Goal: Task Accomplishment & Management: Manage account settings

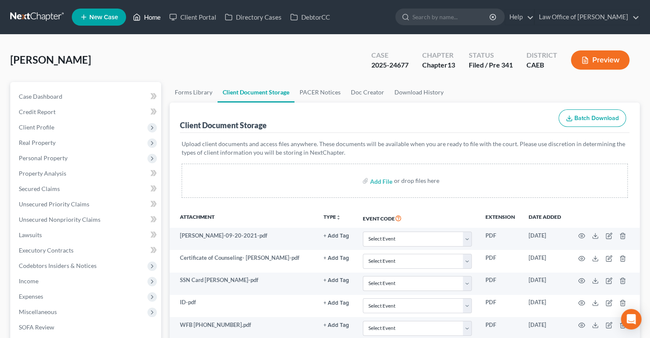
click at [152, 18] on link "Home" at bounding box center [147, 16] width 36 height 15
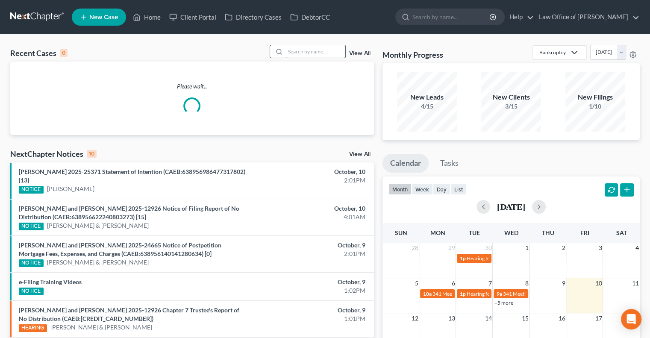
click at [294, 53] on input "search" at bounding box center [315, 51] width 60 height 12
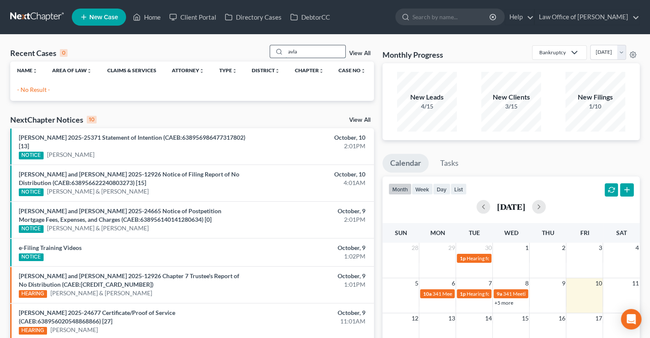
click at [297, 53] on input "avla" at bounding box center [315, 51] width 60 height 12
type input "[PERSON_NAME]"
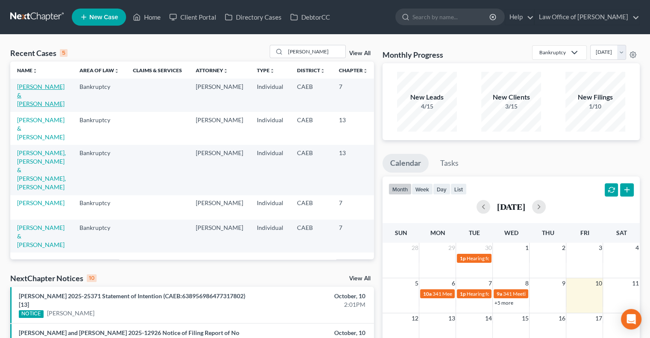
click at [27, 95] on link "[PERSON_NAME] & [PERSON_NAME]" at bounding box center [40, 95] width 47 height 24
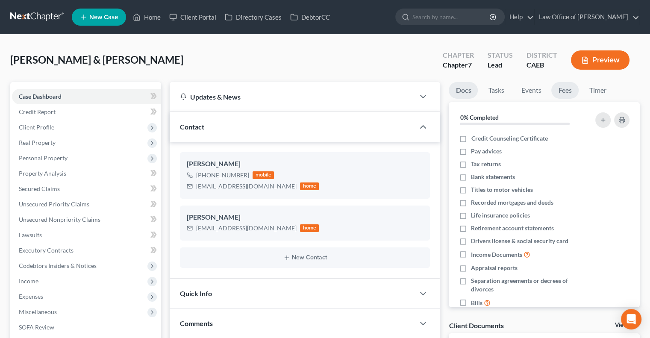
click at [566, 88] on link "Fees" at bounding box center [564, 90] width 27 height 17
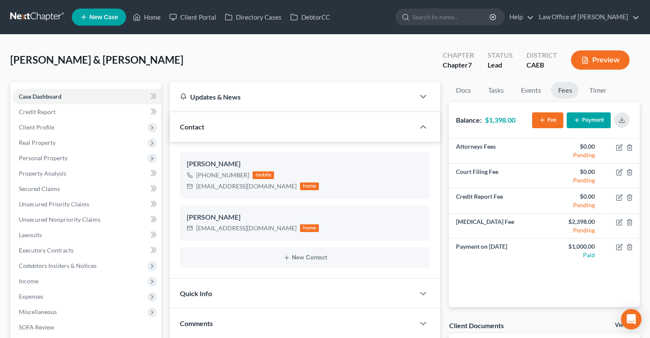
click at [583, 118] on button "Payment" at bounding box center [588, 120] width 44 height 16
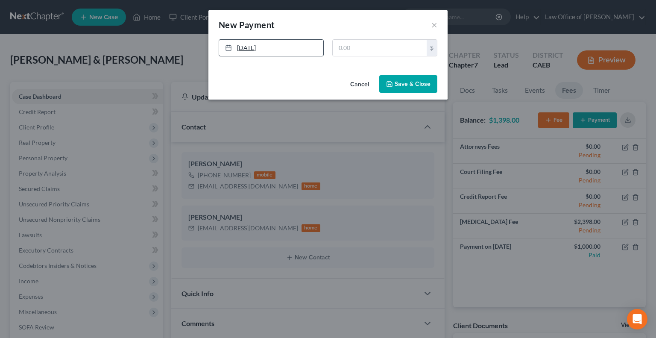
click at [255, 45] on link "[DATE]" at bounding box center [271, 48] width 104 height 16
click at [366, 49] on input "text" at bounding box center [380, 48] width 94 height 16
type input "1,000"
click at [400, 82] on button "Save & Close" at bounding box center [408, 84] width 58 height 18
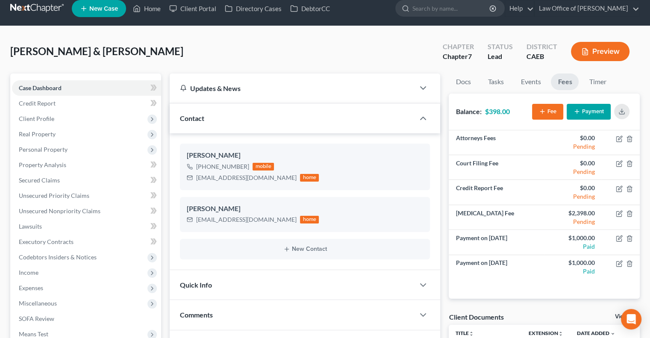
scroll to position [7, 0]
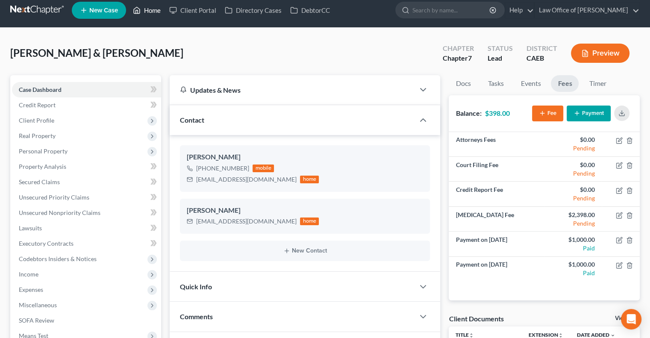
click at [155, 8] on link "Home" at bounding box center [147, 10] width 36 height 15
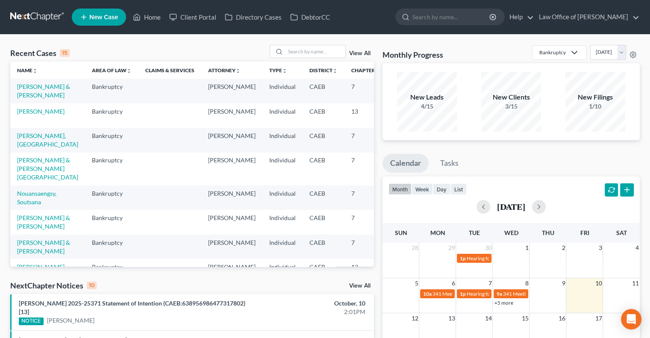
click at [360, 53] on link "View All" at bounding box center [359, 53] width 21 height 6
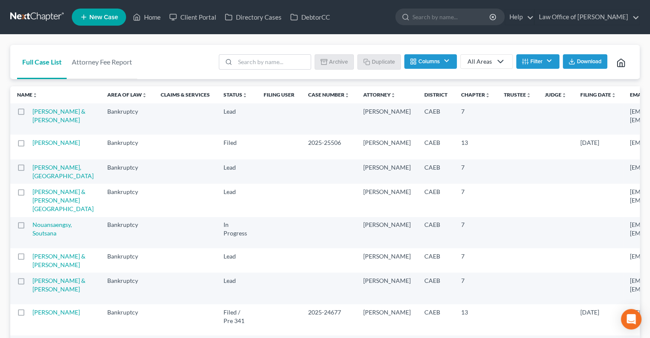
click at [538, 63] on button "Filter" at bounding box center [537, 61] width 43 height 15
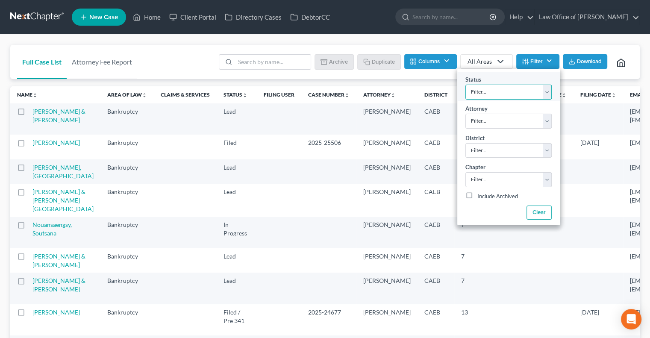
click at [543, 89] on select "Filter... Discharged Discharged & Reported Discharge Litigation Dismissal Notic…" at bounding box center [508, 92] width 86 height 15
select select "0"
click at [465, 85] on select "Filter... Discharged Discharged & Reported Discharge Litigation Dismissal Notic…" at bounding box center [508, 92] width 86 height 15
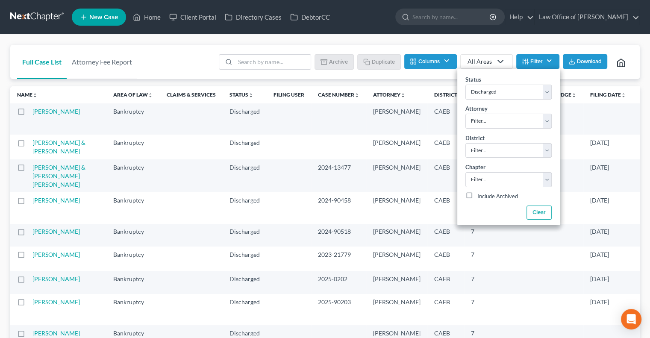
click at [578, 60] on span "Download" at bounding box center [589, 61] width 25 height 7
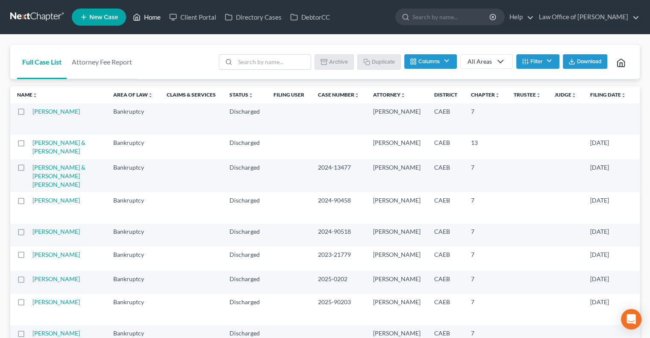
click at [154, 19] on link "Home" at bounding box center [147, 16] width 36 height 15
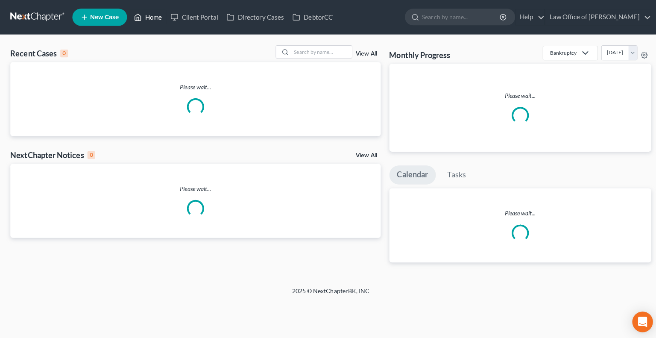
click at [152, 17] on link "Home" at bounding box center [147, 16] width 36 height 15
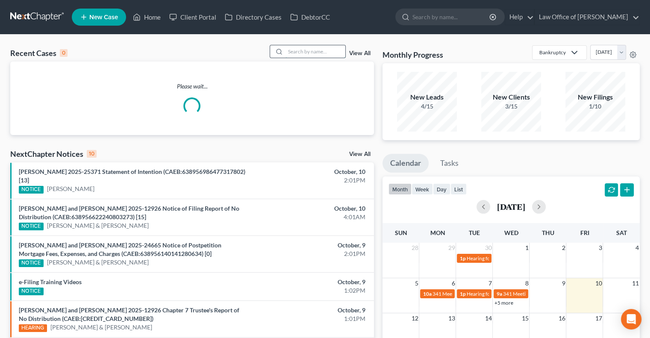
click at [304, 49] on input "search" at bounding box center [315, 51] width 60 height 12
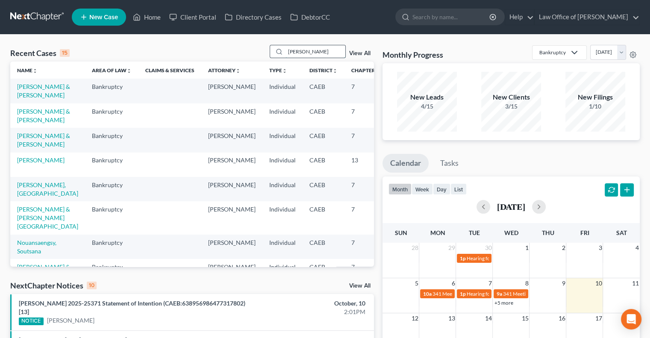
type input "[PERSON_NAME]"
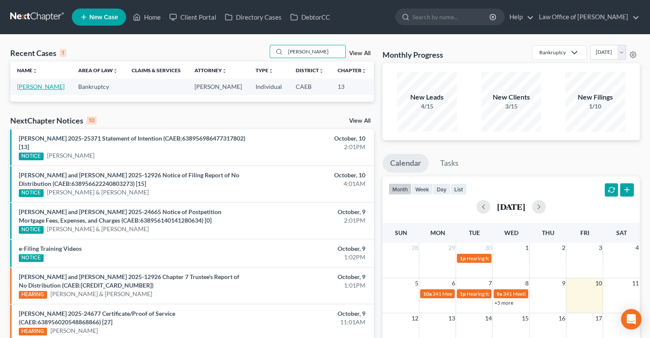
click at [29, 85] on link "[PERSON_NAME]" at bounding box center [40, 86] width 47 height 7
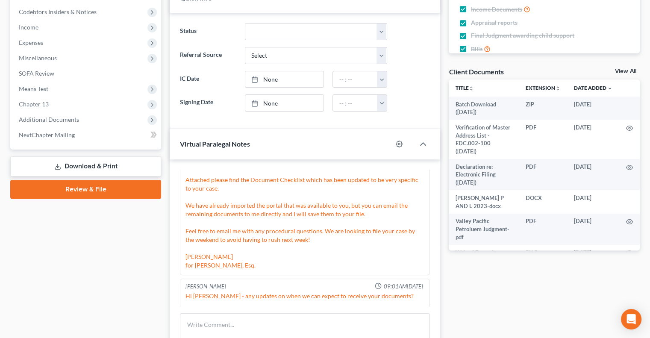
scroll to position [494, 0]
click at [378, 29] on select "Discharged Discharged & Reported Discharge Litigation Dismissal Notice Dismisse…" at bounding box center [316, 31] width 142 height 17
select select "8"
click at [245, 23] on select "Discharged Discharged & Reported Discharge Litigation Dismissal Notice Dismisse…" at bounding box center [316, 31] width 142 height 17
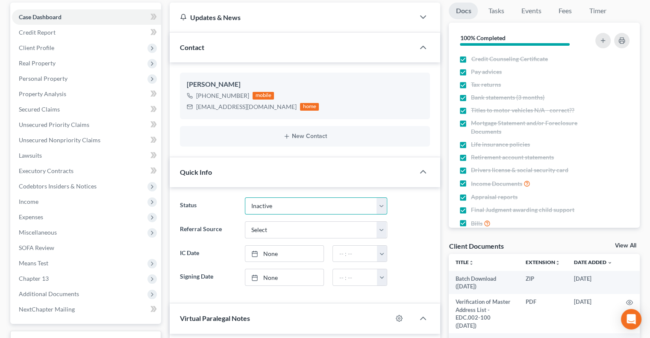
scroll to position [0, 0]
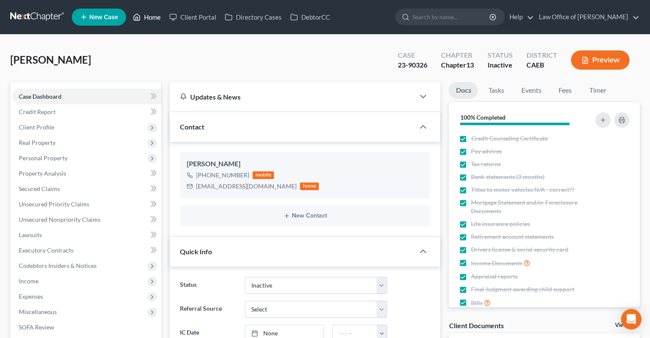
click at [148, 19] on link "Home" at bounding box center [147, 16] width 36 height 15
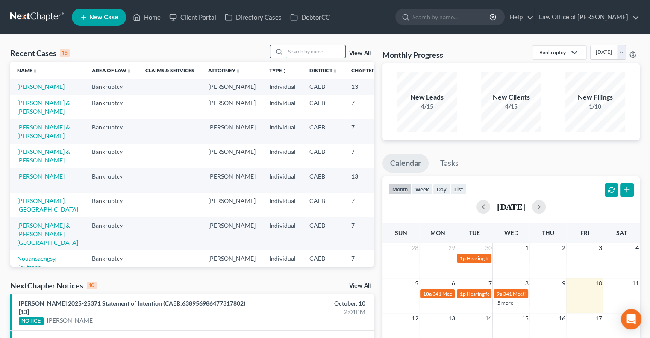
click at [302, 53] on input "search" at bounding box center [315, 51] width 60 height 12
type input "[PERSON_NAME]"
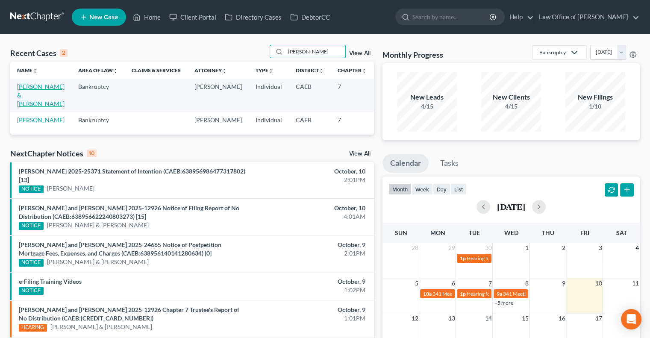
click at [24, 95] on link "[PERSON_NAME] & [PERSON_NAME]" at bounding box center [40, 95] width 47 height 24
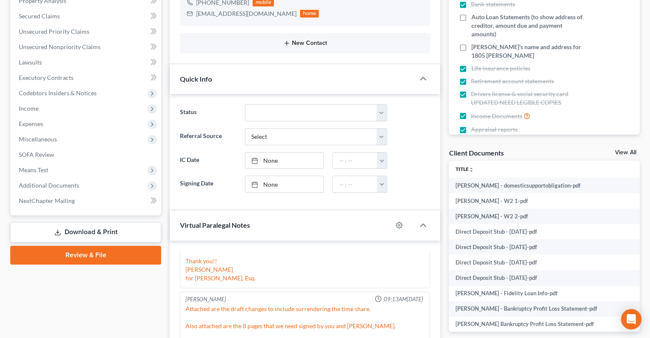
scroll to position [173, 0]
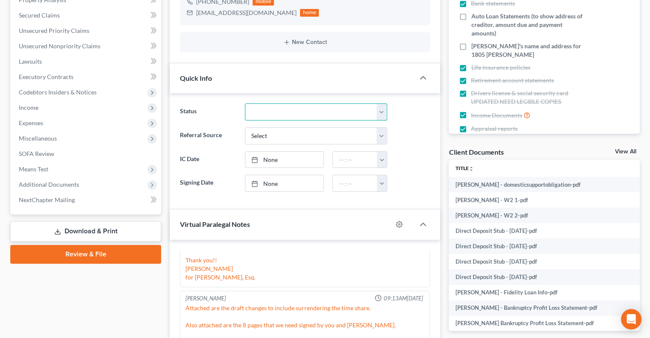
click at [383, 114] on select "Discharged Discharged & Reported Discharge Litigation Dismissal Notice Dismisse…" at bounding box center [316, 111] width 142 height 17
select select "8"
click at [245, 103] on select "Discharged Discharged & Reported Discharge Litigation Dismissal Notice Dismisse…" at bounding box center [316, 111] width 142 height 17
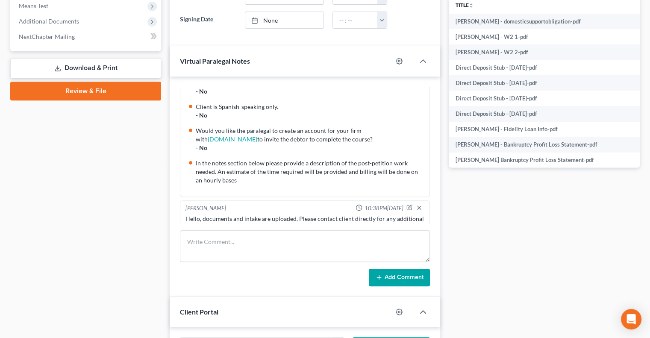
scroll to position [143, 0]
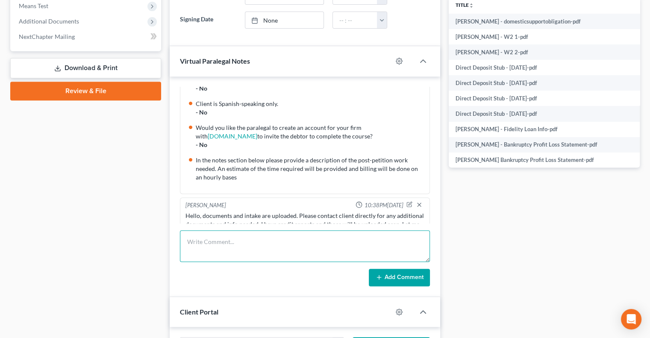
click at [262, 235] on textarea at bounding box center [305, 246] width 250 height 32
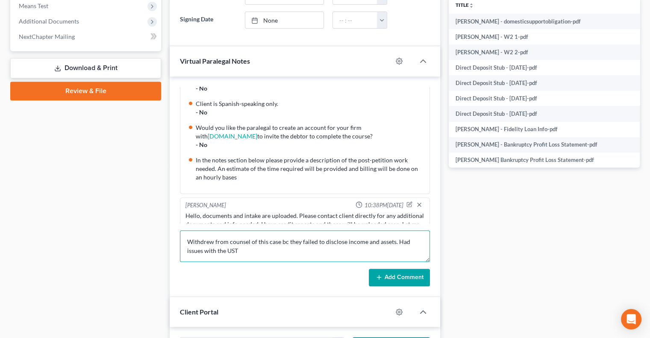
type textarea "Withdrew from counsel of this case bc they failed to disclose income and assets…"
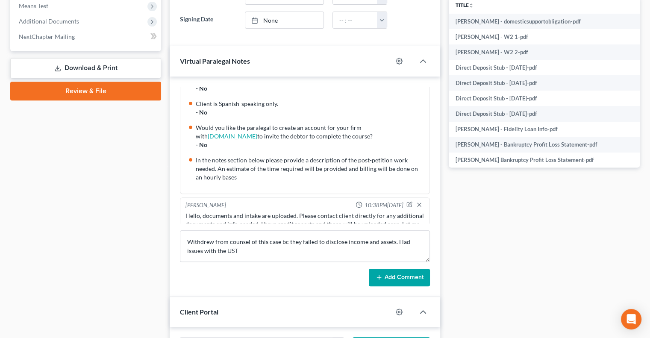
click at [395, 274] on button "Add Comment" at bounding box center [399, 278] width 61 height 18
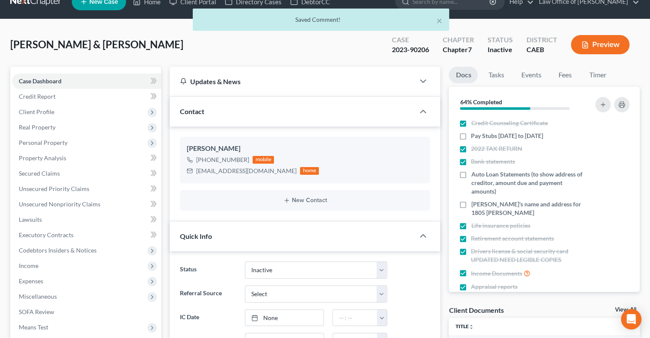
scroll to position [0, 0]
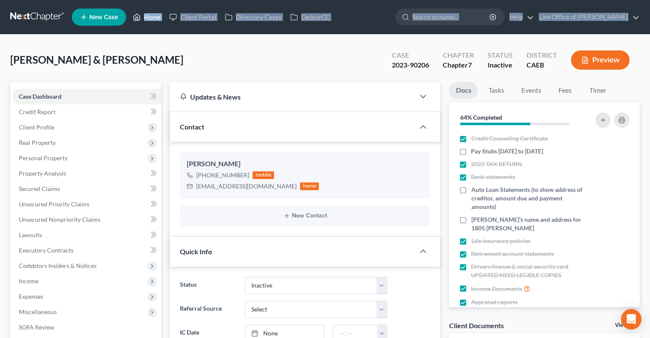
click at [144, 18] on link "Home" at bounding box center [147, 16] width 36 height 15
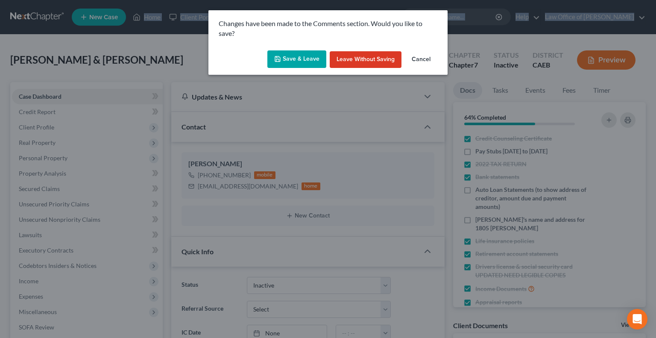
click at [288, 60] on button "Save & Leave" at bounding box center [296, 59] width 59 height 18
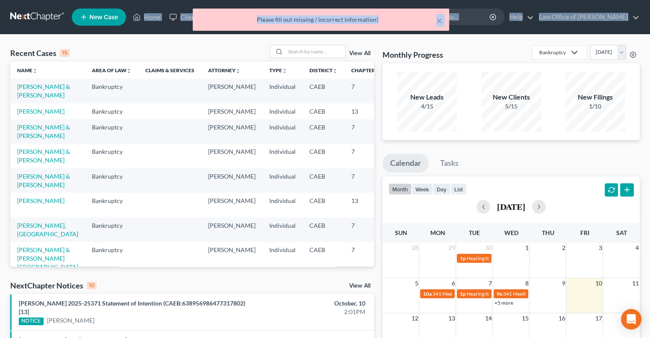
click at [182, 39] on div "× Please fill out missing / incorrect information! Recent Cases 15 View All Nam…" at bounding box center [325, 343] width 650 height 616
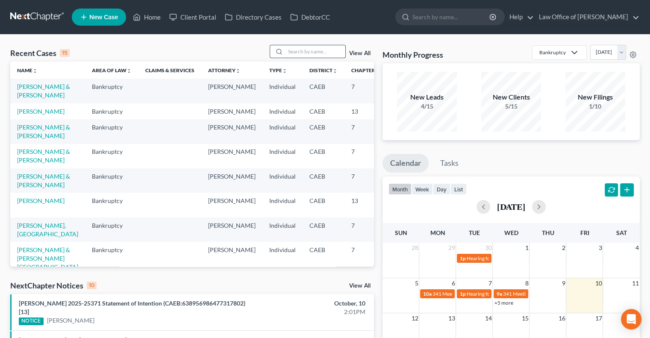
click at [299, 50] on input "search" at bounding box center [315, 51] width 60 height 12
type input "[PERSON_NAME]"
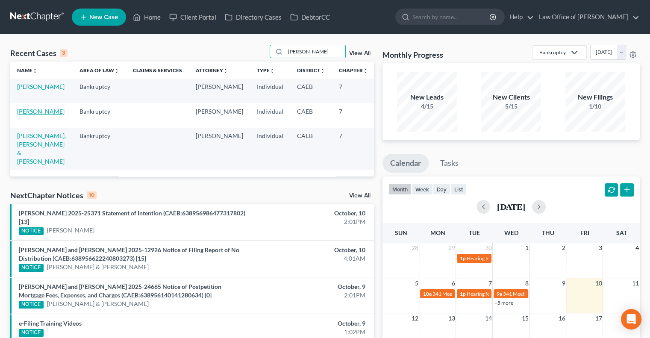
click at [29, 110] on link "[PERSON_NAME]" at bounding box center [40, 111] width 47 height 7
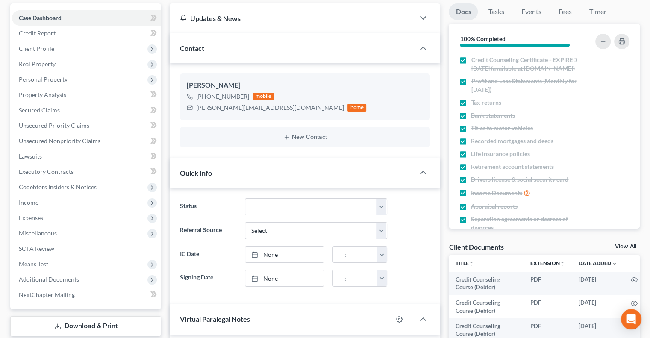
scroll to position [79, 0]
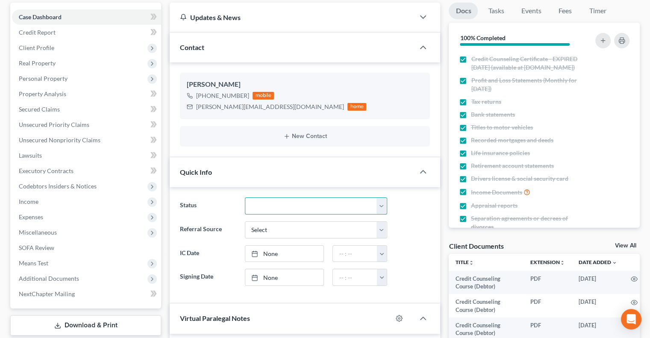
click at [383, 208] on select "Discharged Discharged & Reported Discharge Litigation Dismissal Notice Dismisse…" at bounding box center [316, 205] width 142 height 17
select select "8"
click at [245, 197] on select "Discharged Discharged & Reported Discharge Litigation Dismissal Notice Dismisse…" at bounding box center [316, 205] width 142 height 17
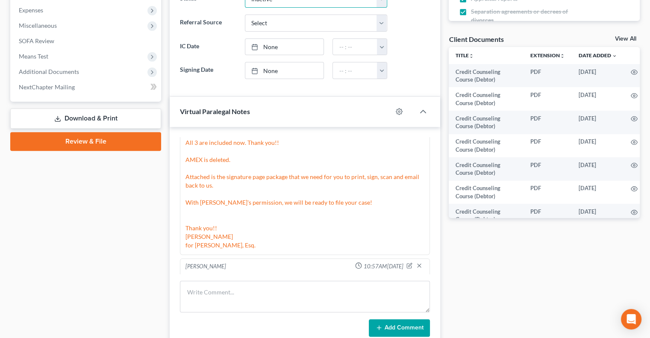
scroll to position [287, 0]
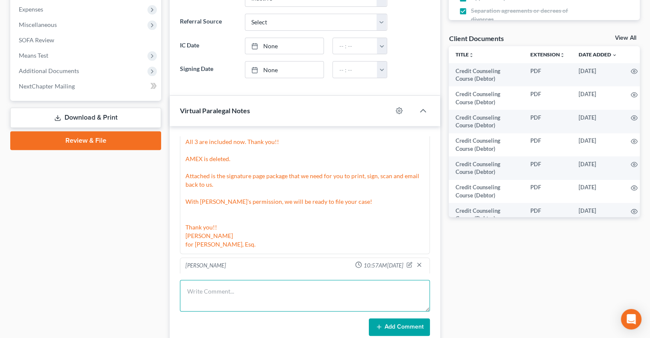
click at [243, 288] on textarea at bounding box center [305, 296] width 250 height 32
type textarea "Left 3 star review in yelp. DO NOT CONTACT FOR A REVIEW"
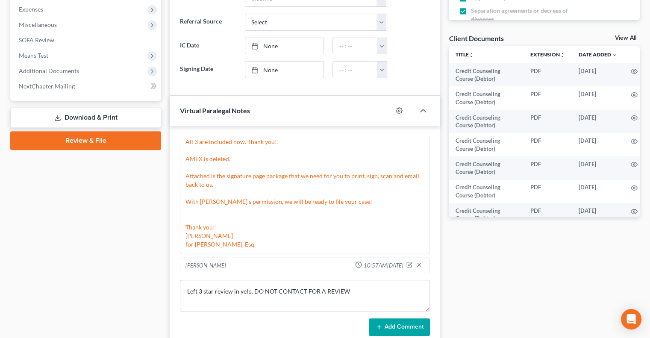
click at [393, 322] on button "Add Comment" at bounding box center [399, 327] width 61 height 18
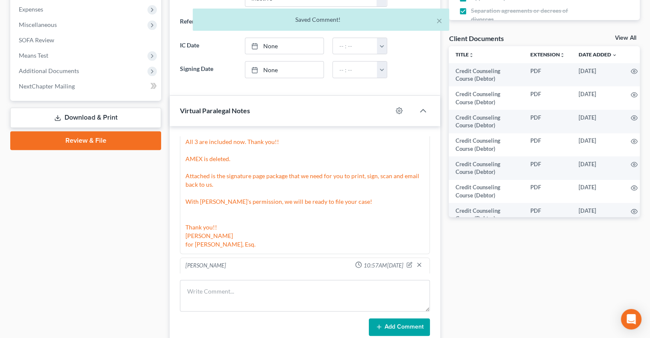
scroll to position [2024, 0]
